Goal: Task Accomplishment & Management: Complete application form

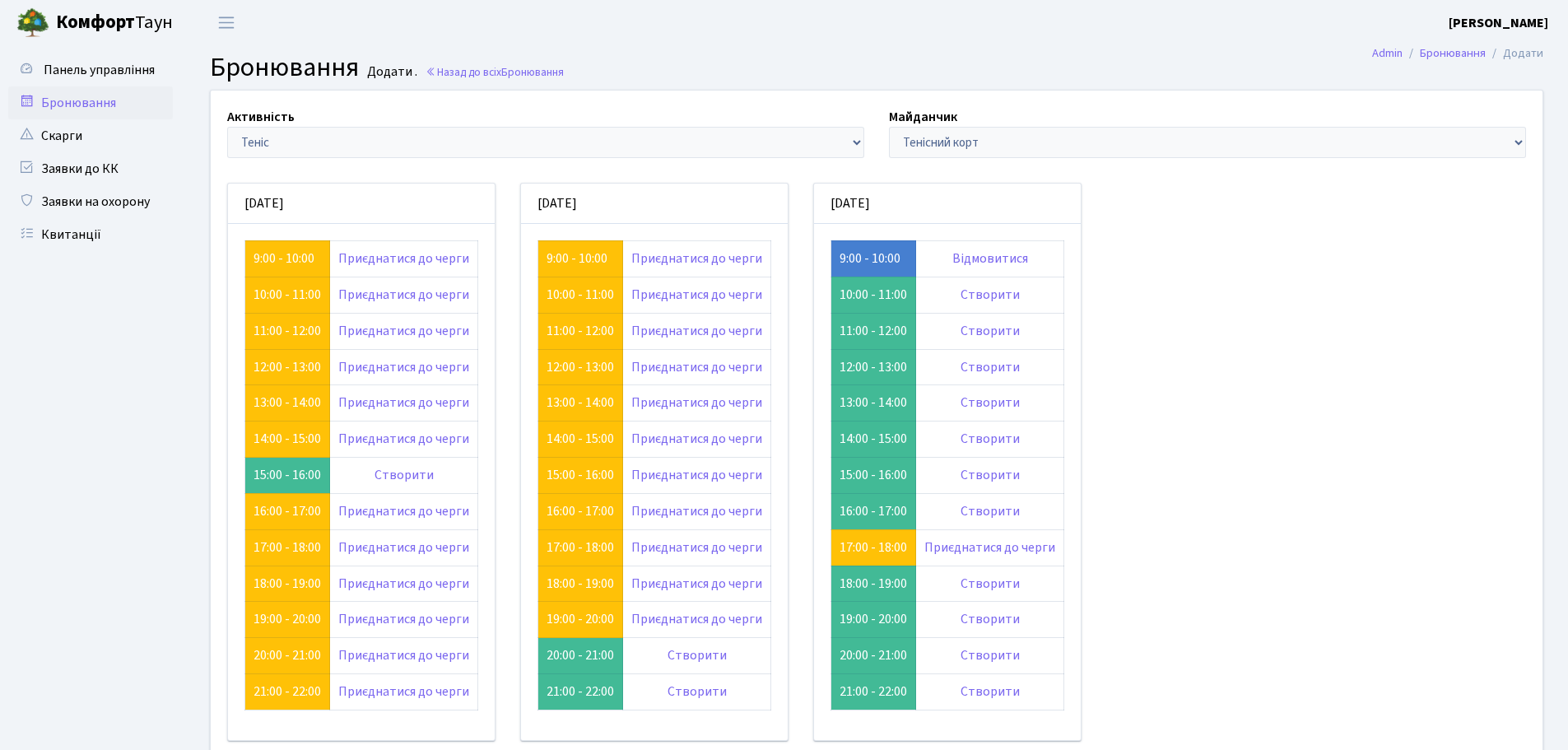
click at [88, 95] on link "Бронювання" at bounding box center [91, 103] width 165 height 33
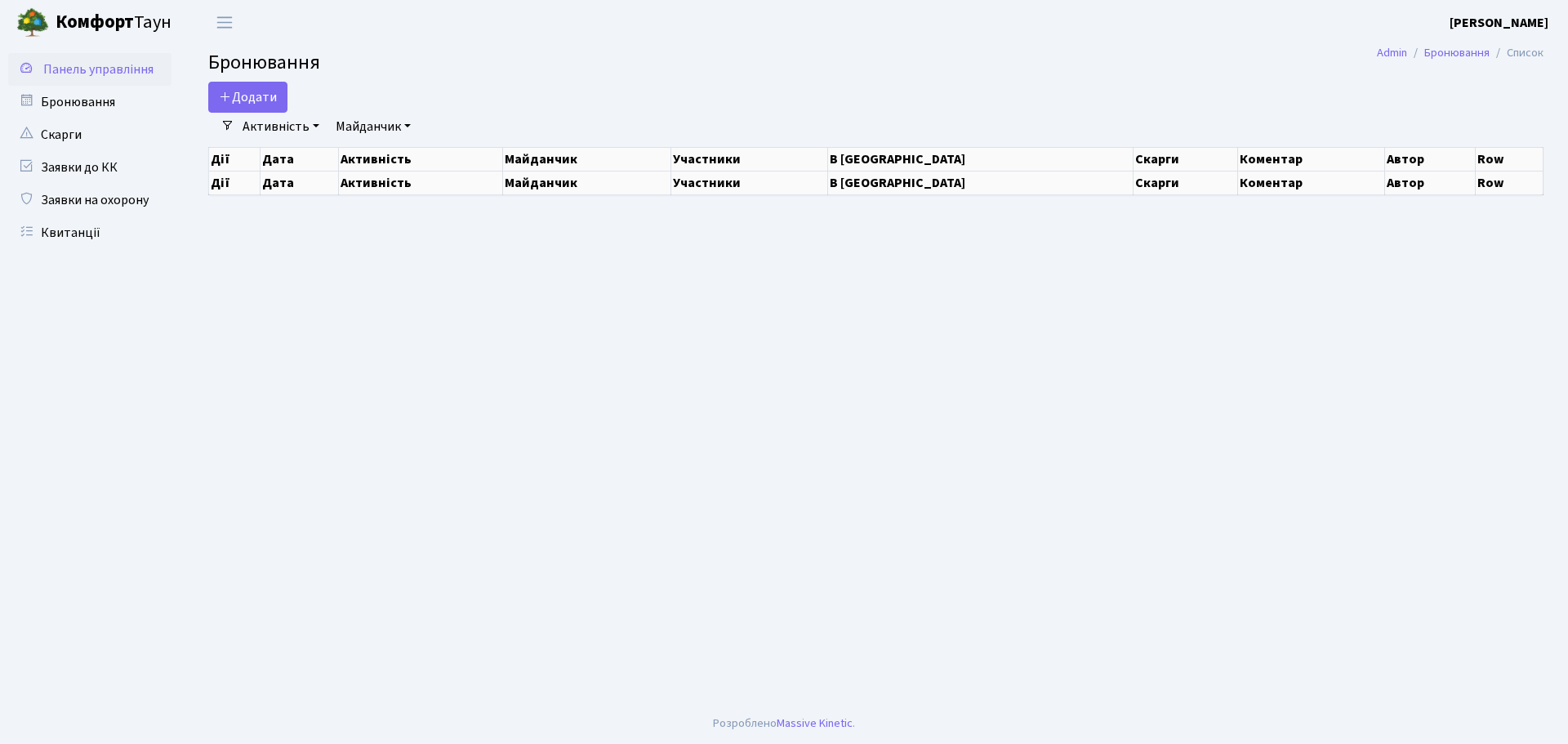
click at [93, 77] on span "Панель управління" at bounding box center [98, 69] width 110 height 18
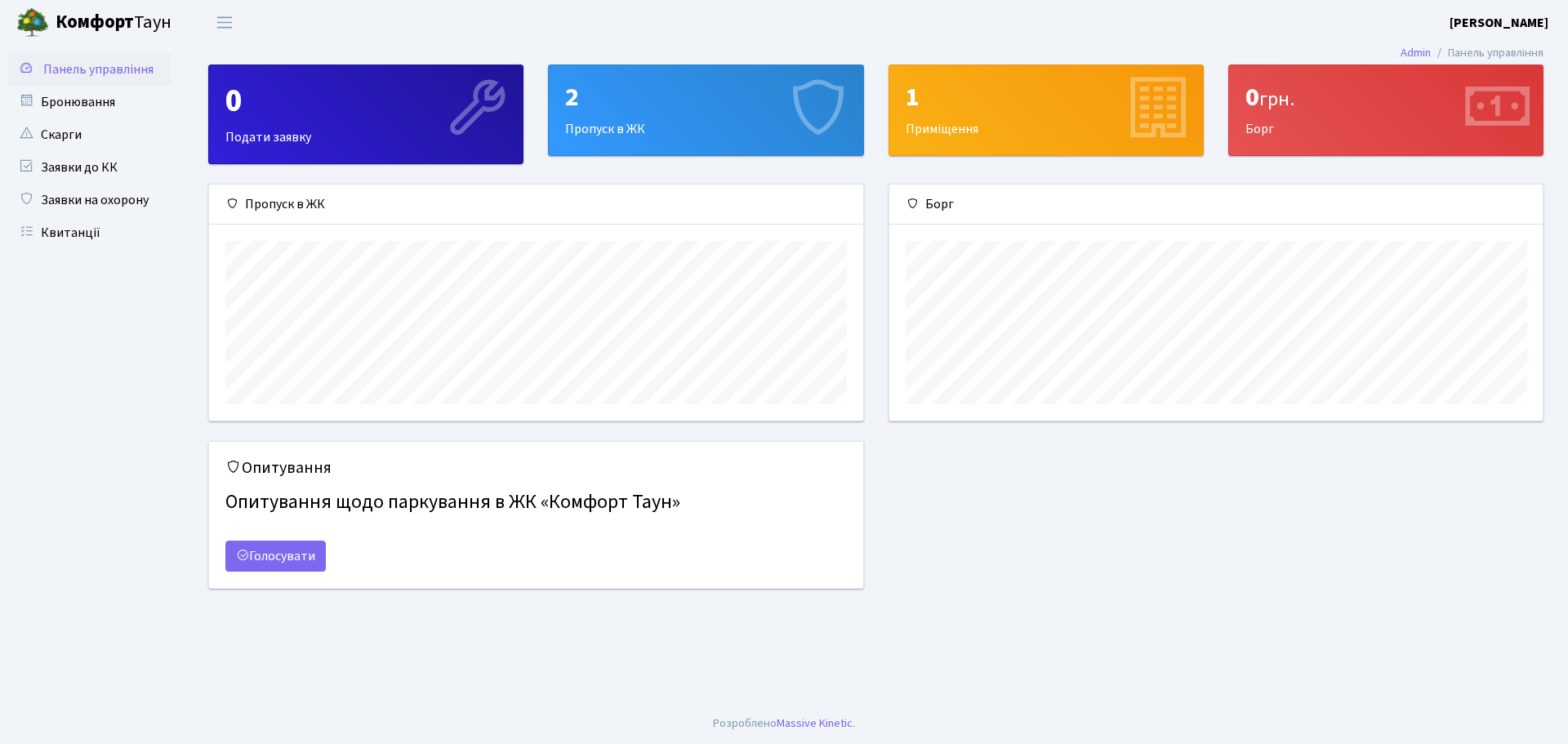
scroll to position [236, 653]
click at [102, 212] on link "Заявки на охорону" at bounding box center [90, 199] width 163 height 33
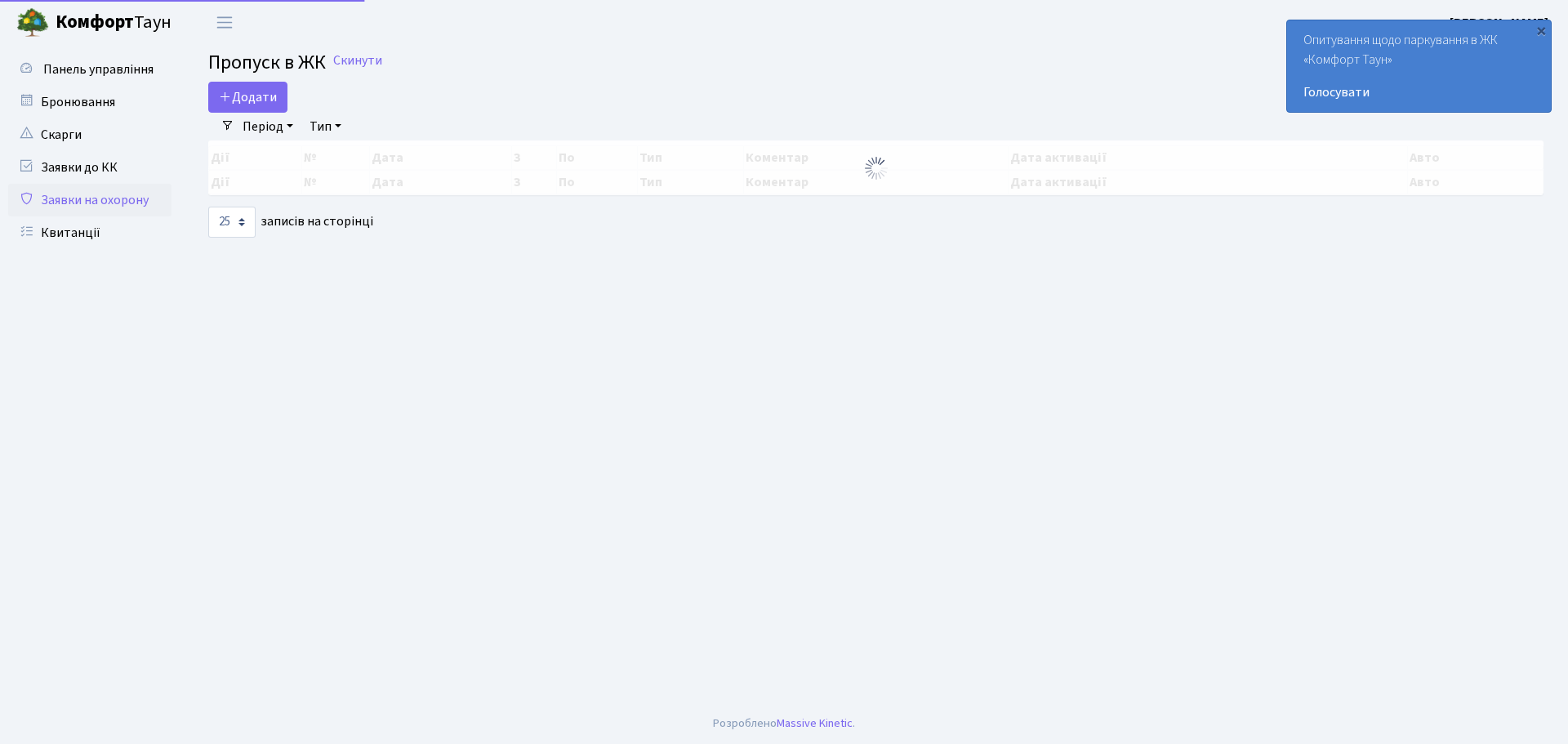
select select "25"
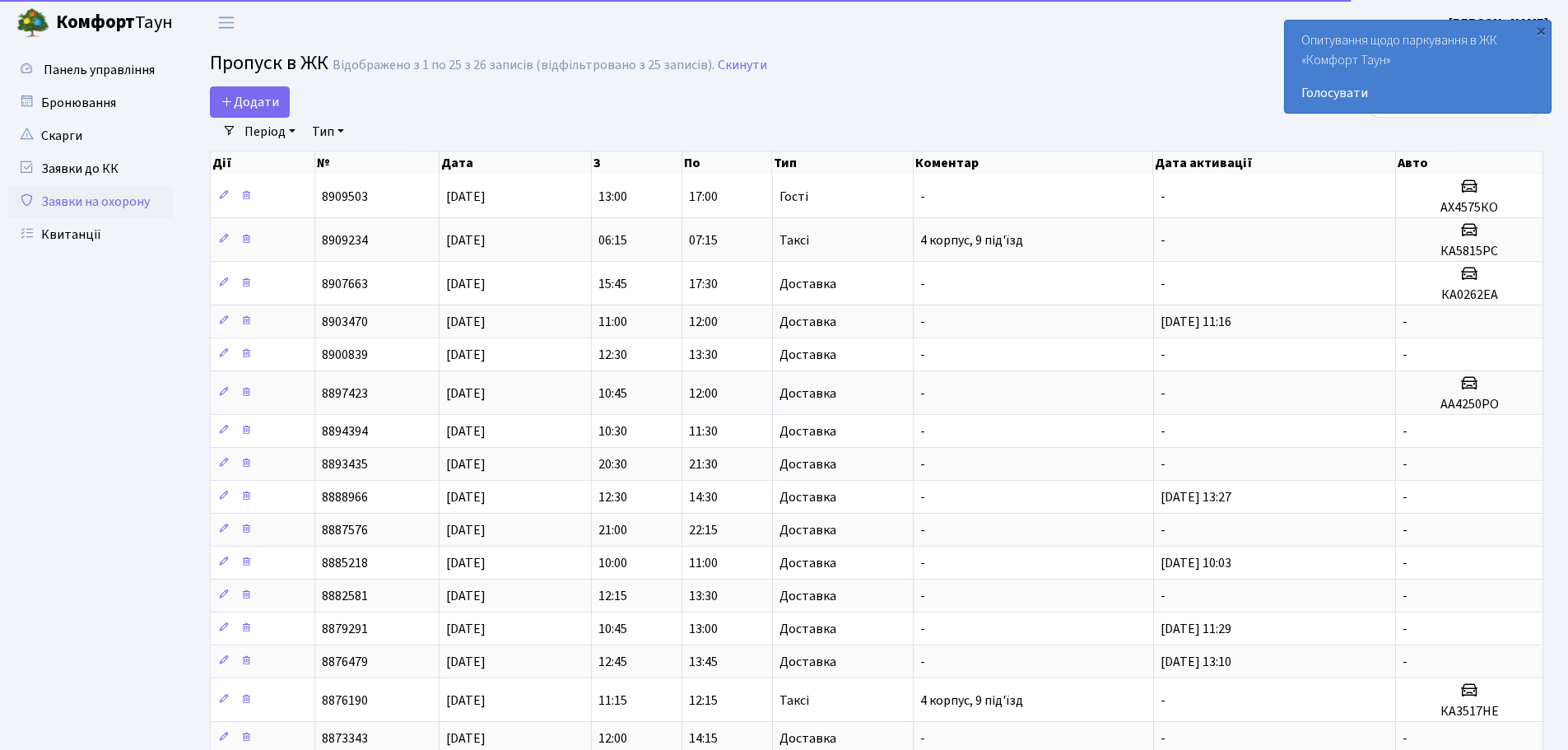
click at [292, 98] on div "Додати" at bounding box center [650, 102] width 880 height 31
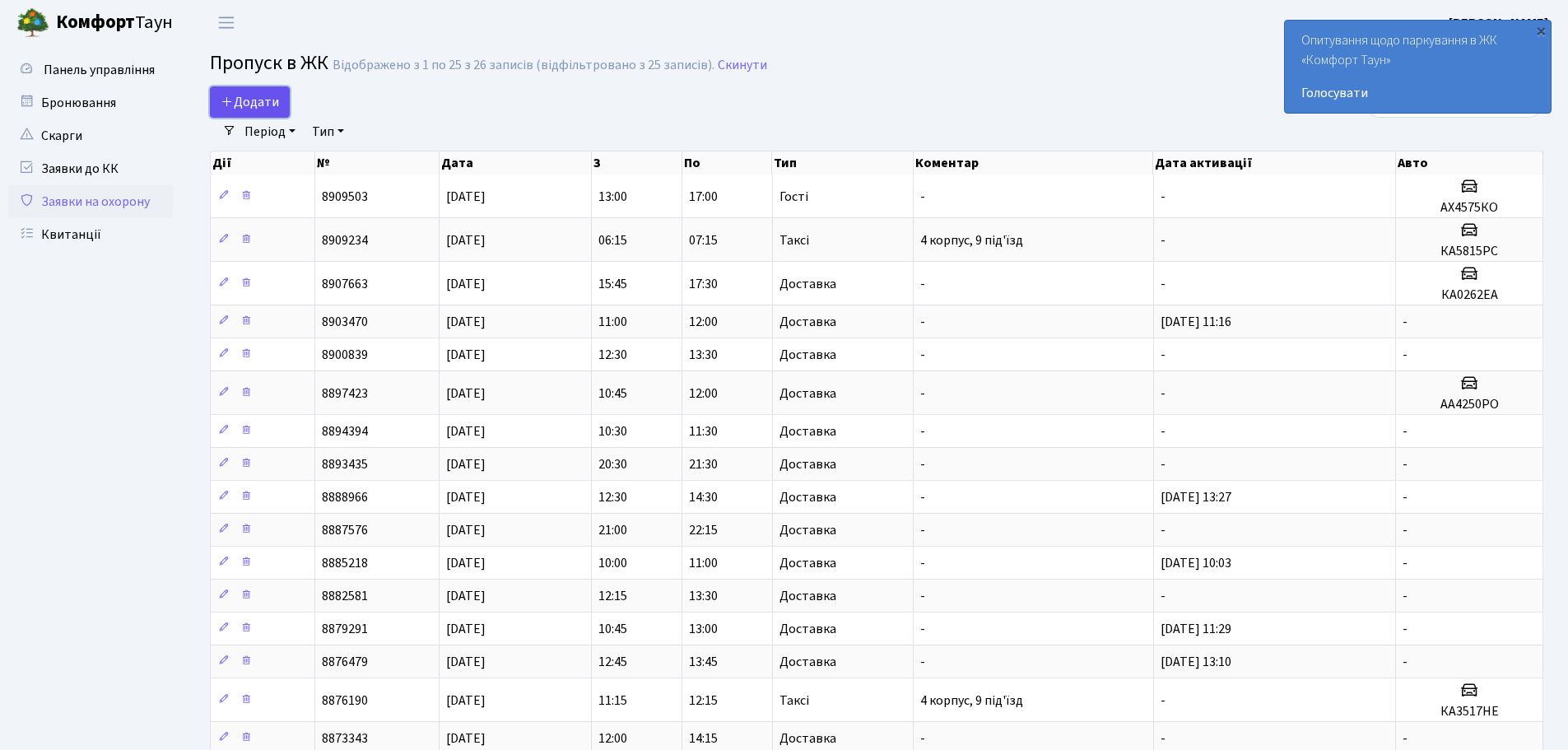
click at [282, 98] on link "Додати" at bounding box center [249, 102] width 80 height 31
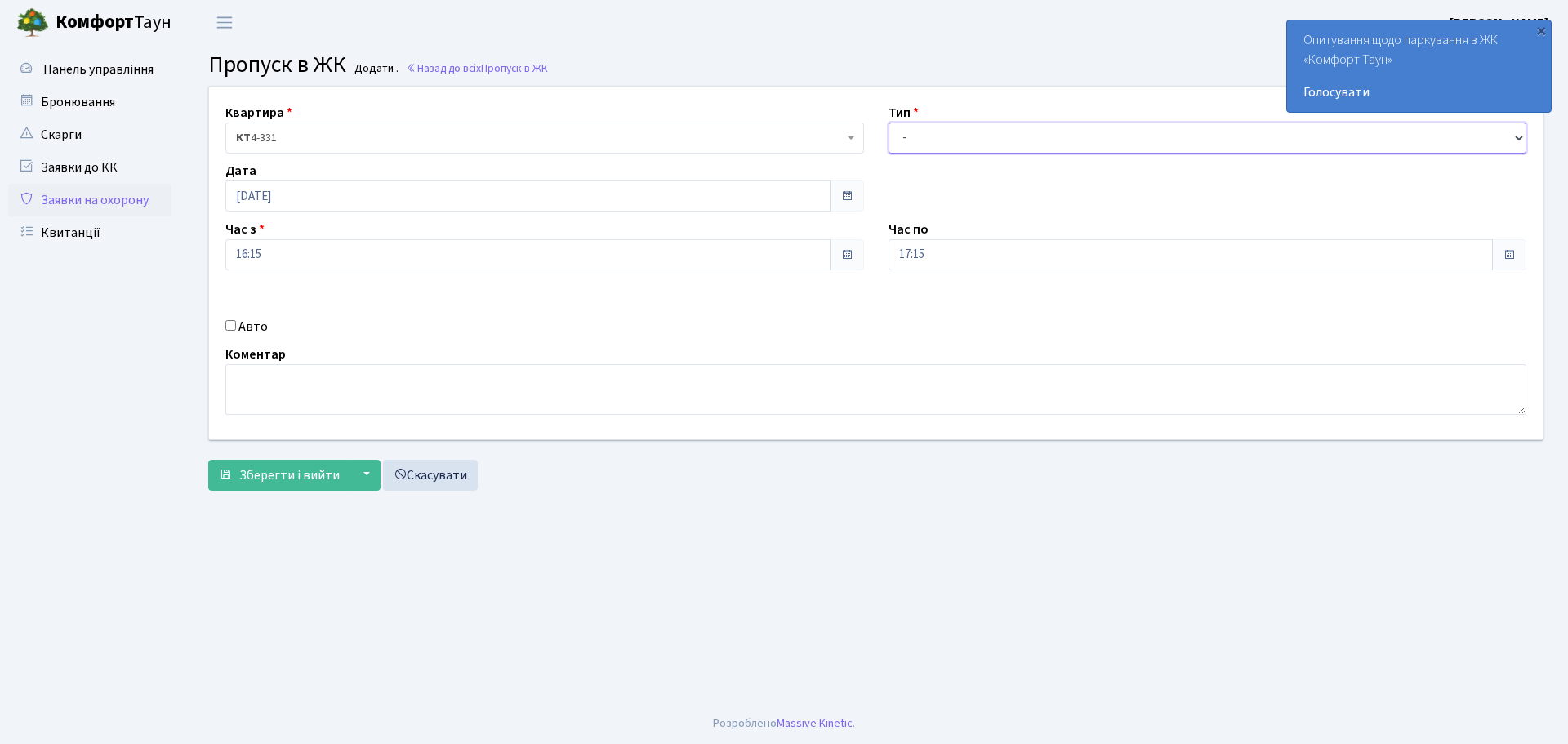
click at [1026, 145] on select "- Доставка Таксі Гості Сервіс" at bounding box center [1208, 138] width 639 height 31
select select "1"
click at [889, 123] on select "- Доставка Таксі Гості Сервіс" at bounding box center [1208, 138] width 639 height 31
click at [310, 472] on span "Зберегти і вийти" at bounding box center [289, 475] width 100 height 18
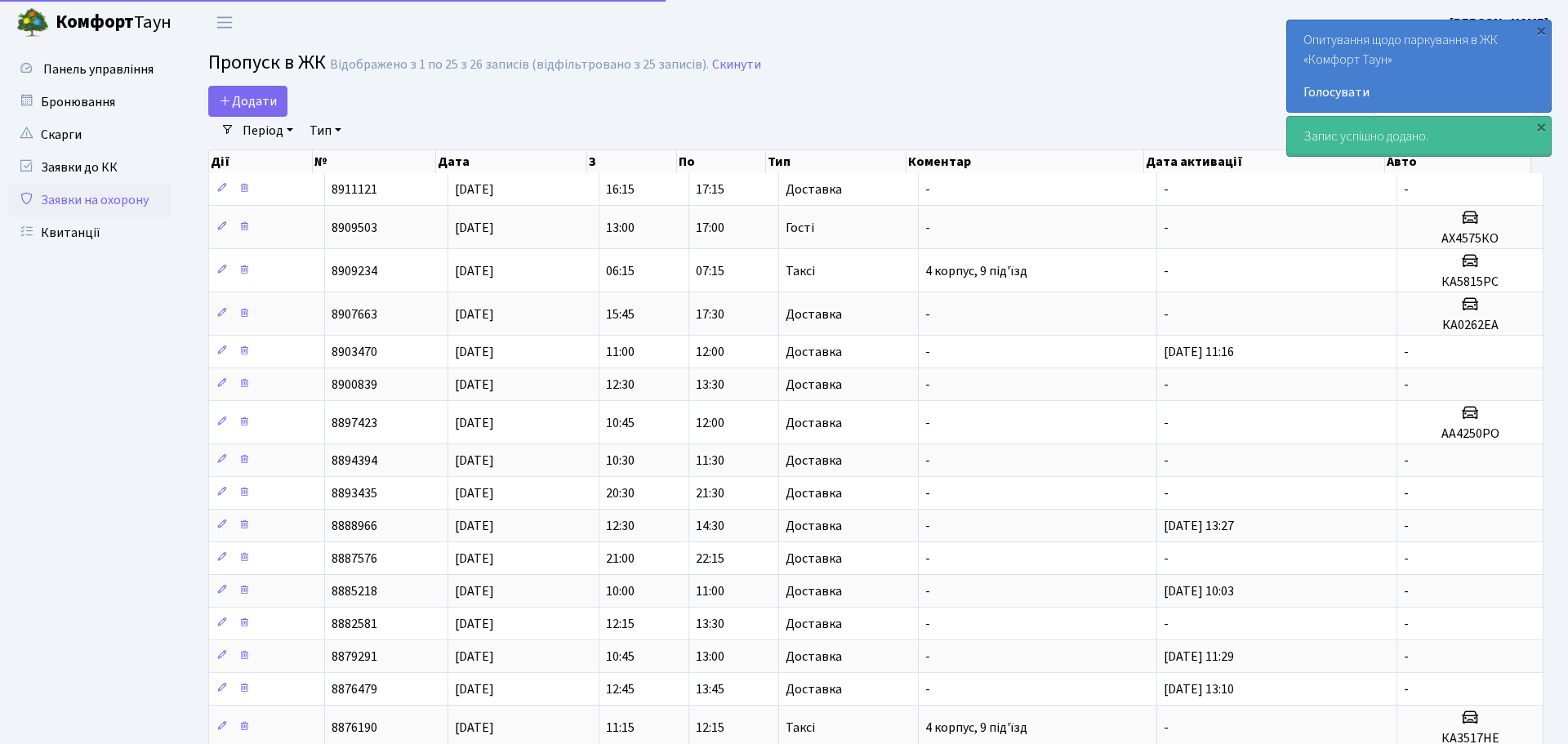
select select "25"
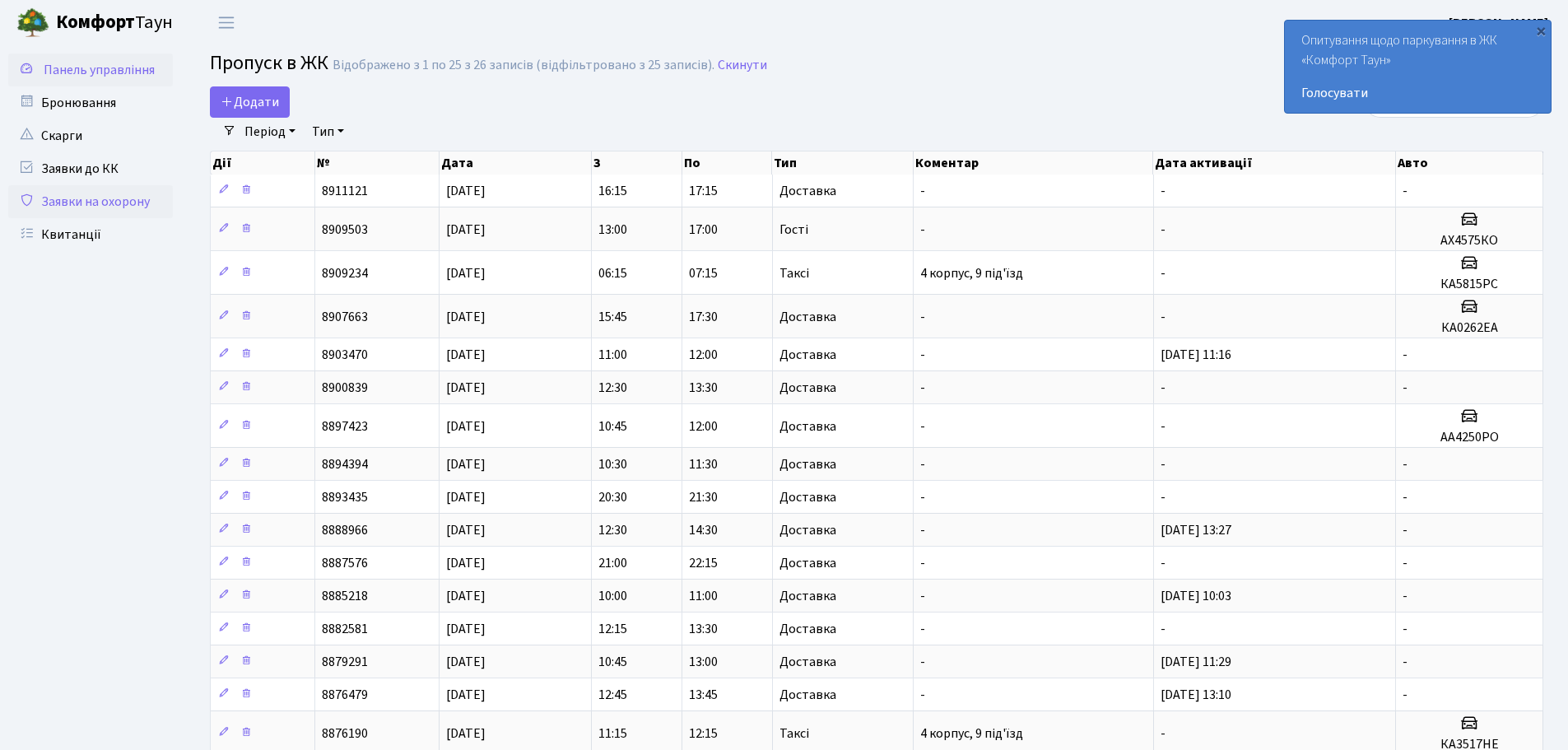
click at [147, 57] on link "Панель управління" at bounding box center [91, 70] width 165 height 33
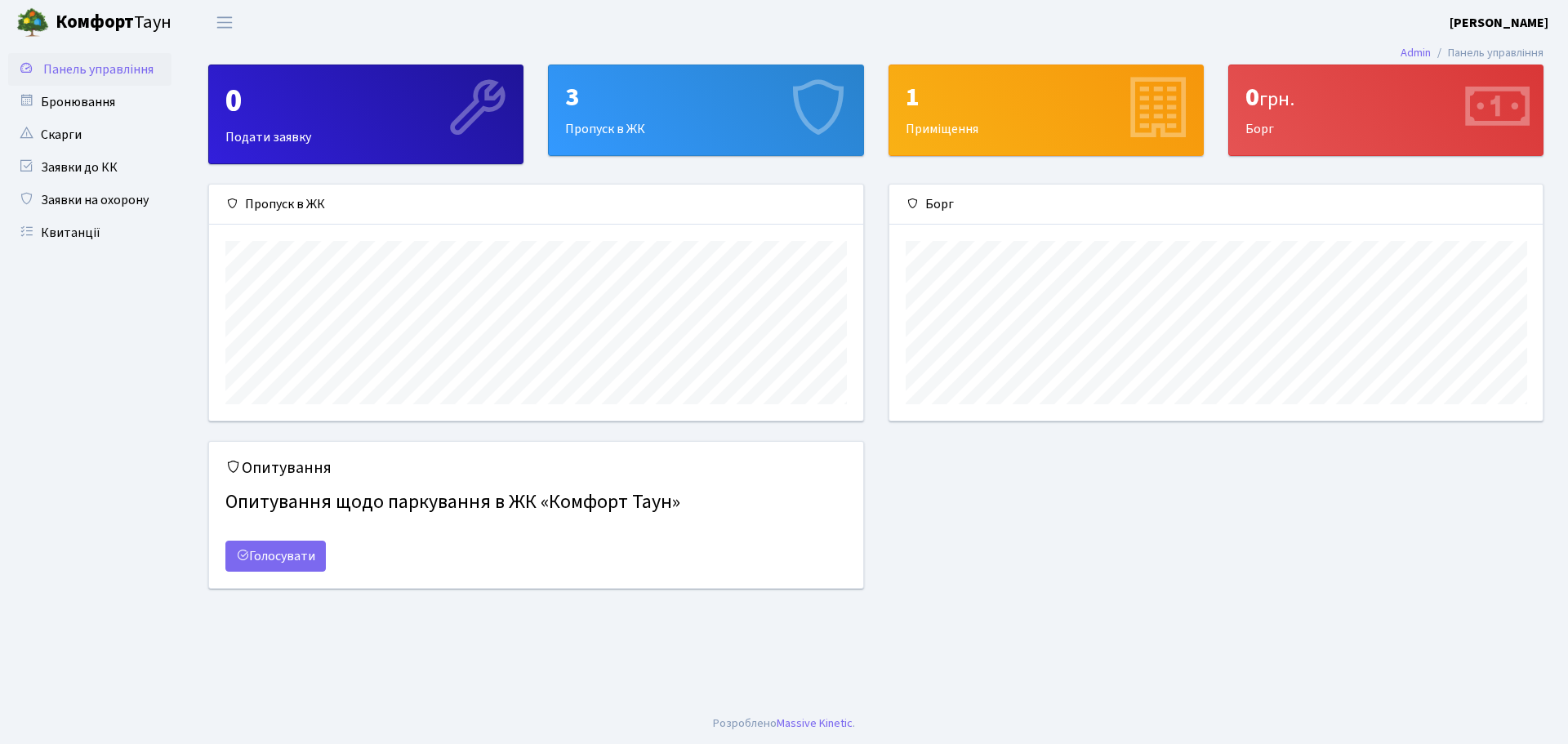
scroll to position [236, 653]
